Goal: Task Accomplishment & Management: Manage account settings

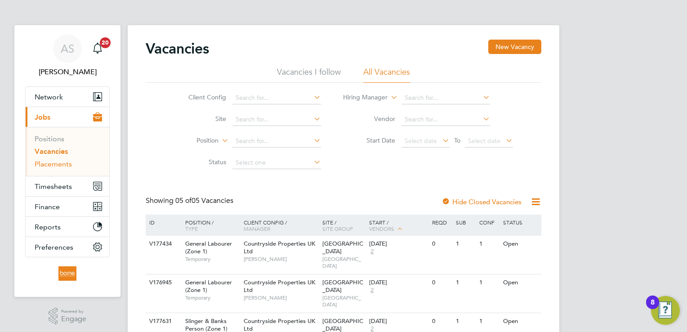
click at [59, 166] on link "Placements" at bounding box center [53, 164] width 37 height 9
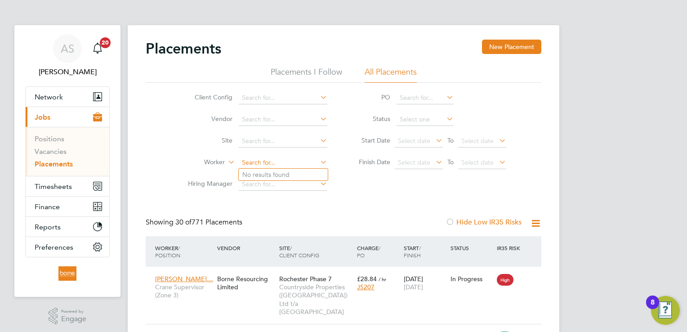
click at [261, 161] on input at bounding box center [283, 162] width 89 height 13
click at [288, 201] on li "Adam Rogan" at bounding box center [296, 199] width 114 height 12
type input "[PERSON_NAME]"
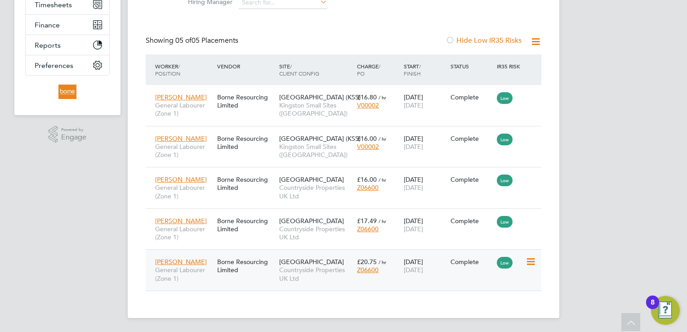
click at [328, 267] on span "Countryside Properties UK Ltd" at bounding box center [315, 274] width 73 height 16
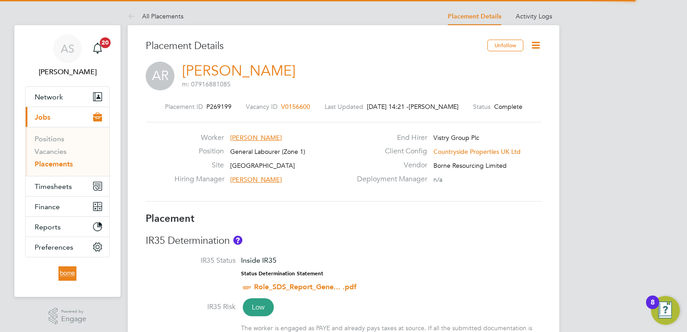
click at [532, 44] on icon at bounding box center [535, 45] width 11 height 11
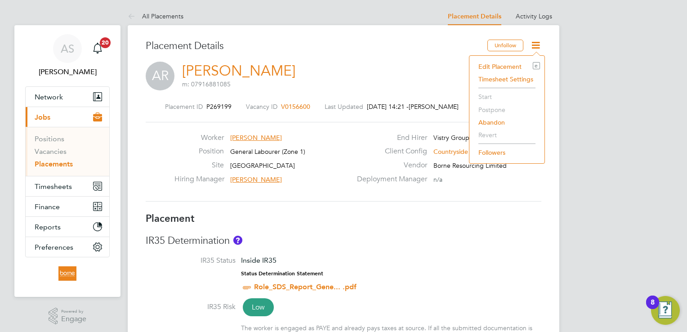
click at [498, 65] on li "Edit Placement e" at bounding box center [507, 66] width 66 height 13
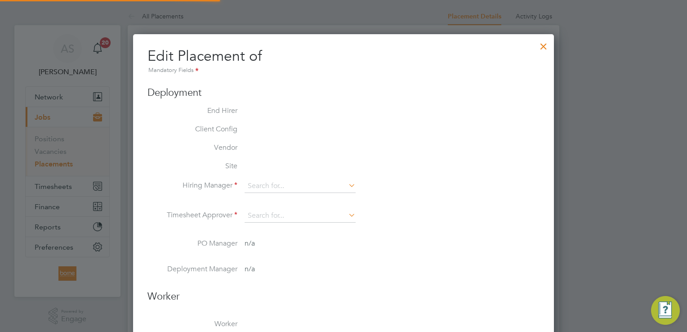
type input "[PERSON_NAME]"
type input "[DATE]"
type input "08:00"
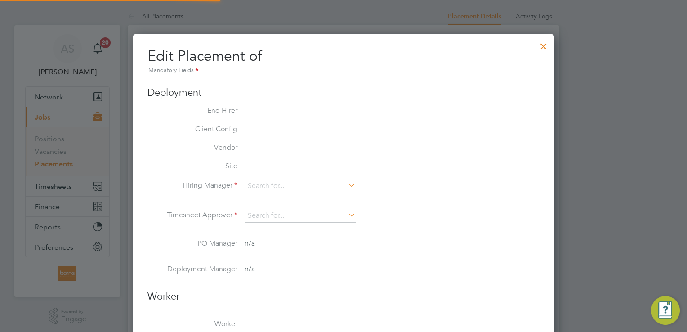
type input "18:00"
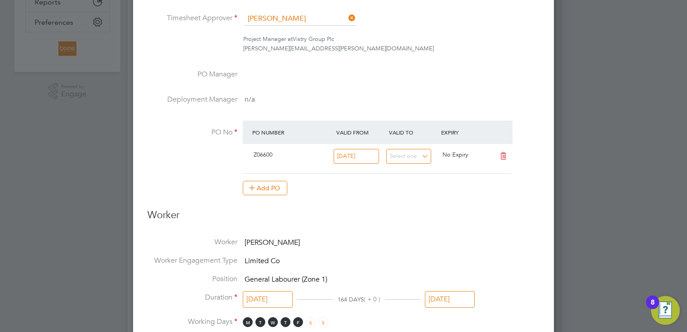
click at [453, 299] on input "[DATE]" at bounding box center [450, 299] width 50 height 17
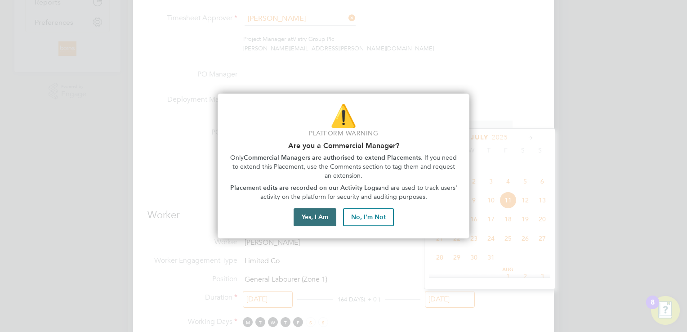
click at [308, 218] on button "Yes, I Am" at bounding box center [315, 217] width 43 height 18
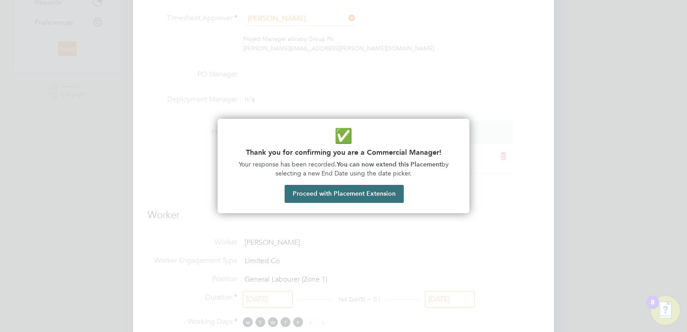
click at [367, 196] on button "Proceed with Placement Extension" at bounding box center [344, 194] width 119 height 18
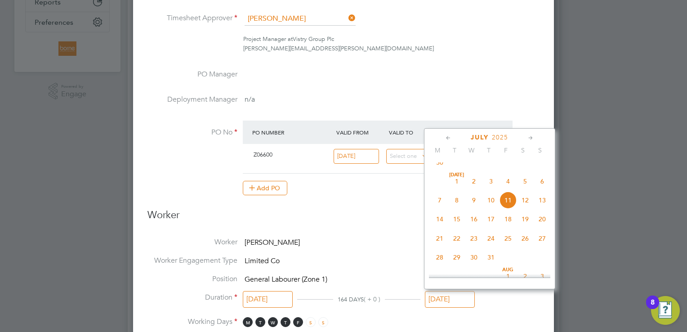
click at [529, 136] on icon at bounding box center [531, 138] width 9 height 10
click at [509, 244] on span "29" at bounding box center [508, 235] width 17 height 17
type input "[DATE]"
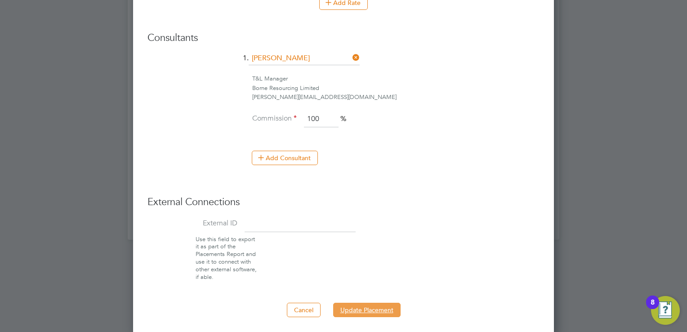
click at [383, 312] on button "Update Placement" at bounding box center [366, 310] width 67 height 14
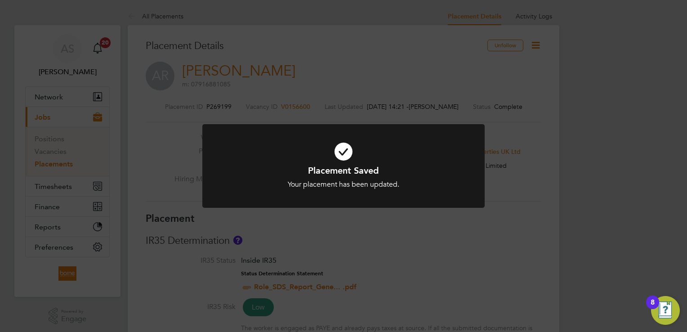
click at [353, 53] on div "Placement Saved Your placement has been updated. Cancel Okay" at bounding box center [343, 166] width 687 height 332
